Goal: Transaction & Acquisition: Purchase product/service

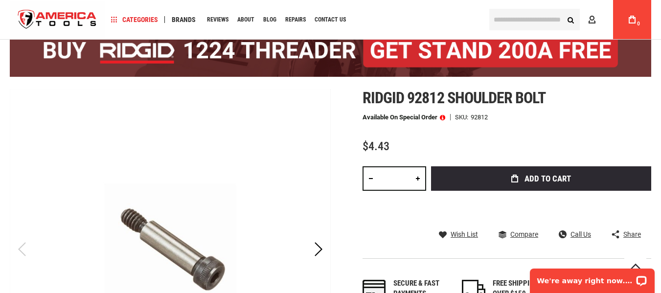
scroll to position [98, 0]
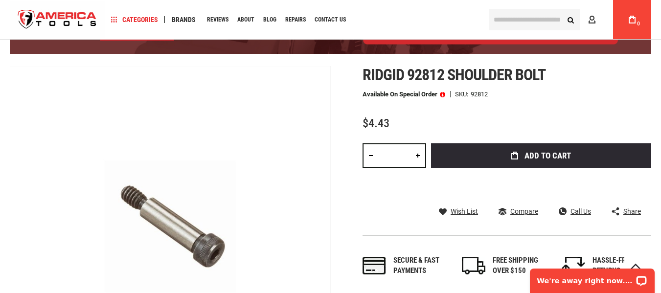
click at [416, 158] on link at bounding box center [418, 155] width 17 height 24
type input "*"
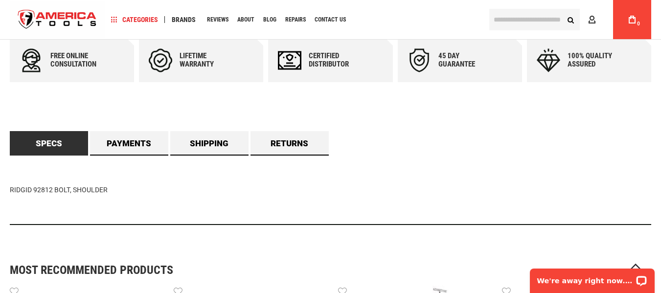
scroll to position [539, 0]
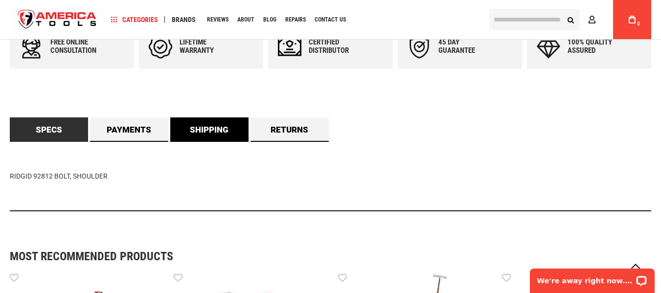
click at [201, 135] on link "Shipping" at bounding box center [209, 129] width 78 height 24
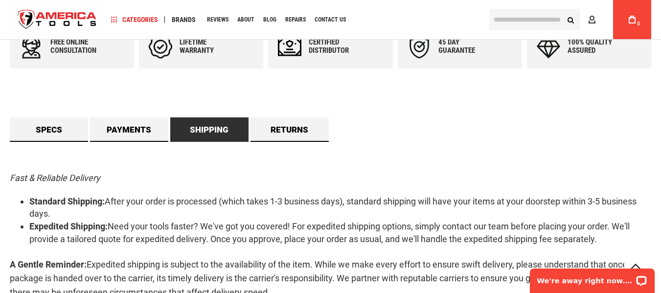
click at [407, 126] on div "Specs RIDGID 92812 BOLT, SHOULDER Payments Flexible & Secure Payment Options We…" at bounding box center [331, 232] width 642 height 230
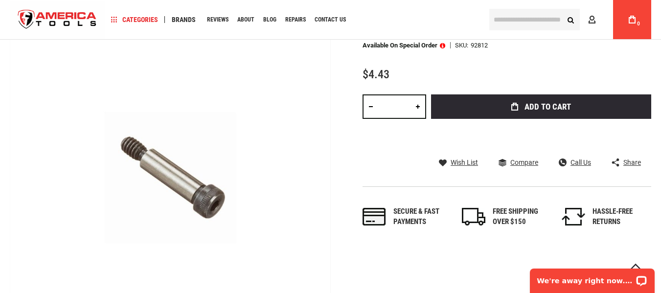
click at [416, 109] on link at bounding box center [418, 106] width 17 height 24
type input "*"
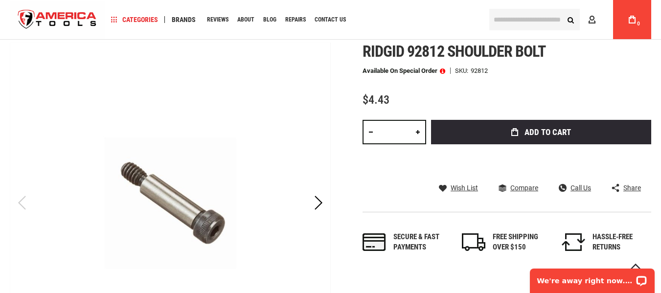
scroll to position [98, 0]
